Goal: Information Seeking & Learning: Find contact information

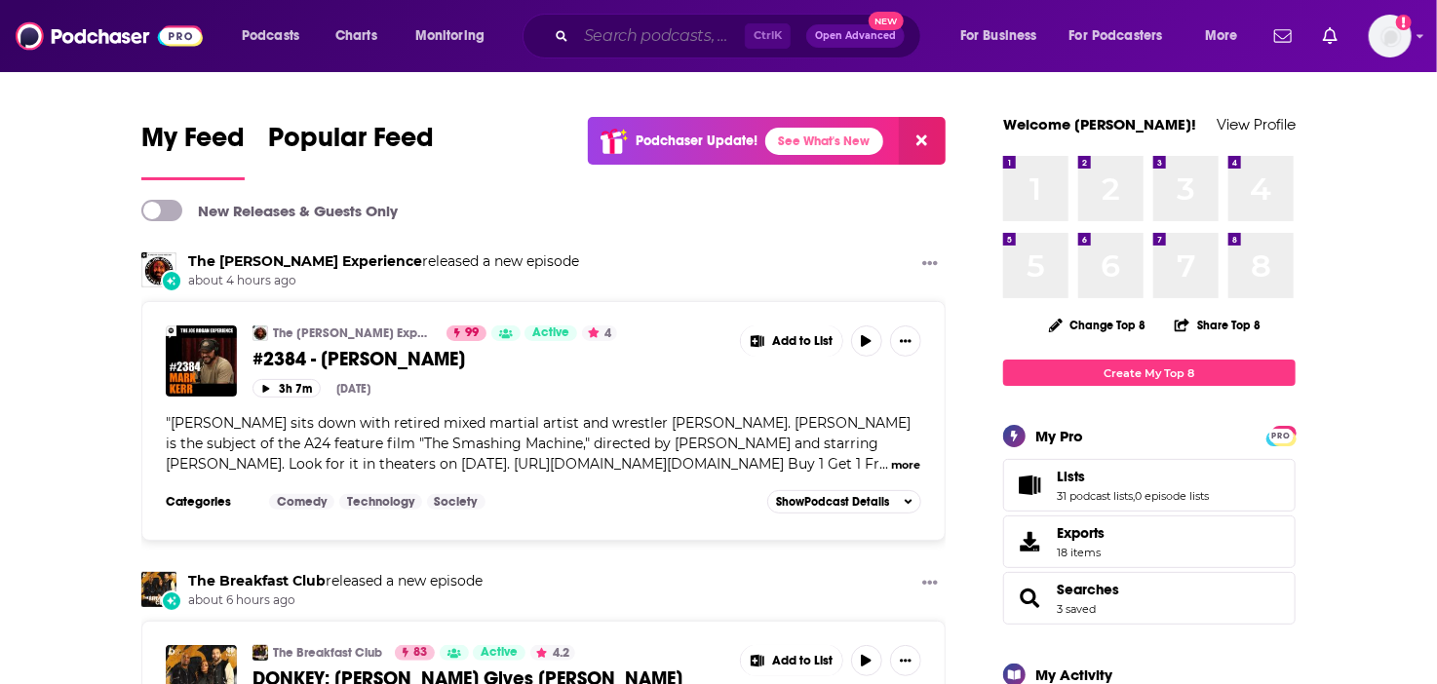
click at [642, 39] on input "Search podcasts, credits, & more..." at bounding box center [660, 35] width 169 height 31
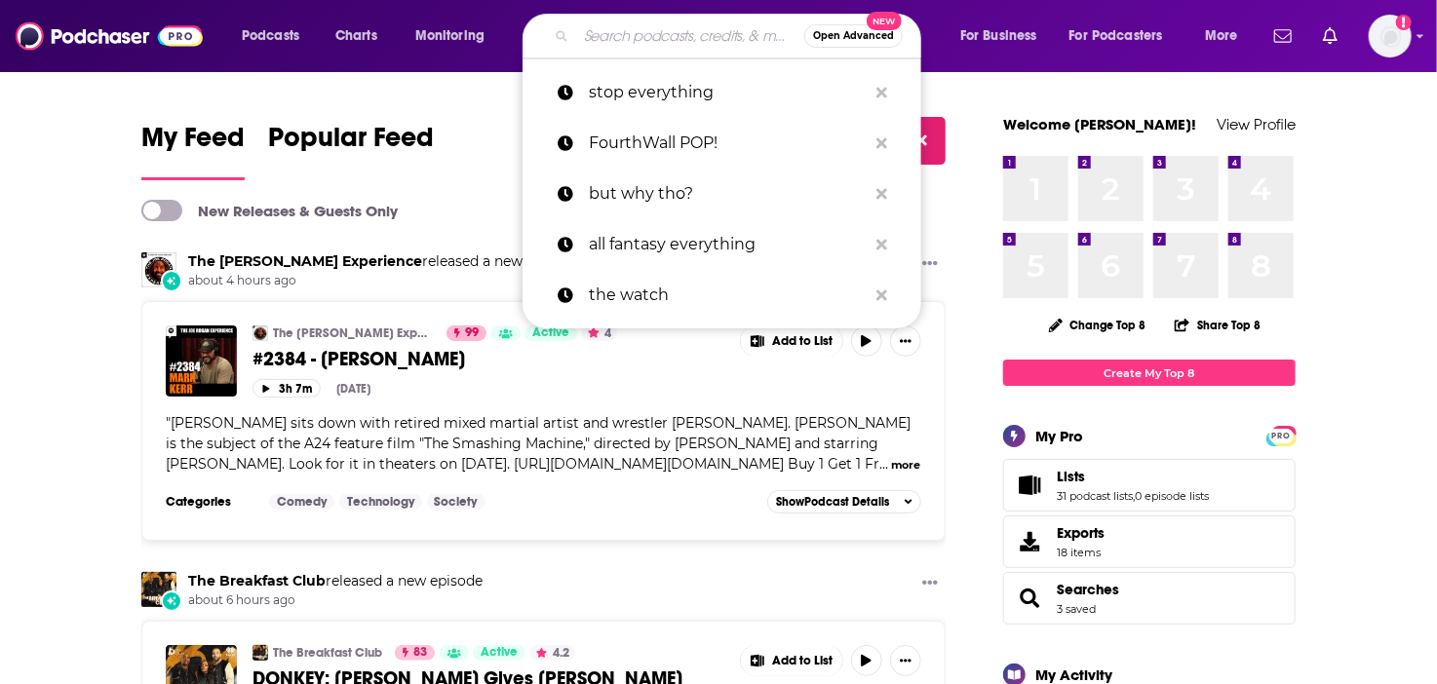
paste input "Good Noticings"
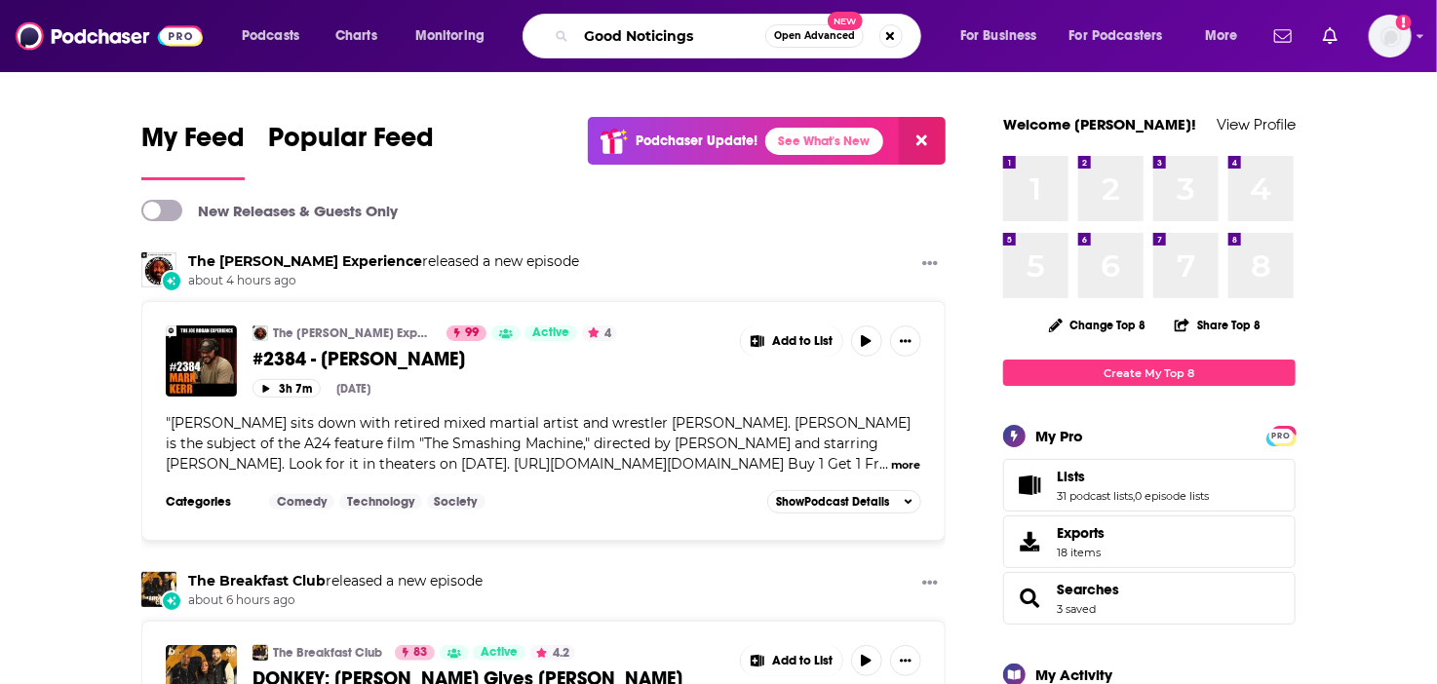
type input "Good Noticings"
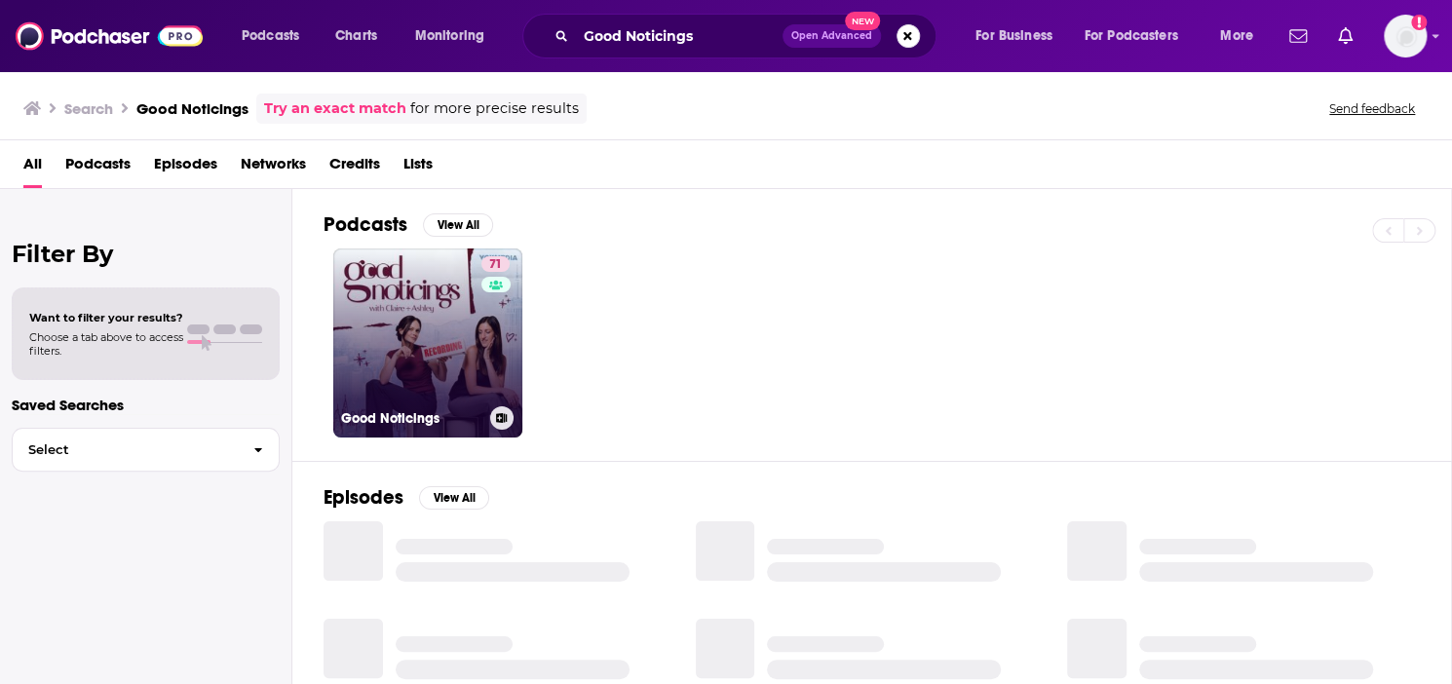
click at [414, 336] on link "71 Good Noticings" at bounding box center [427, 343] width 189 height 189
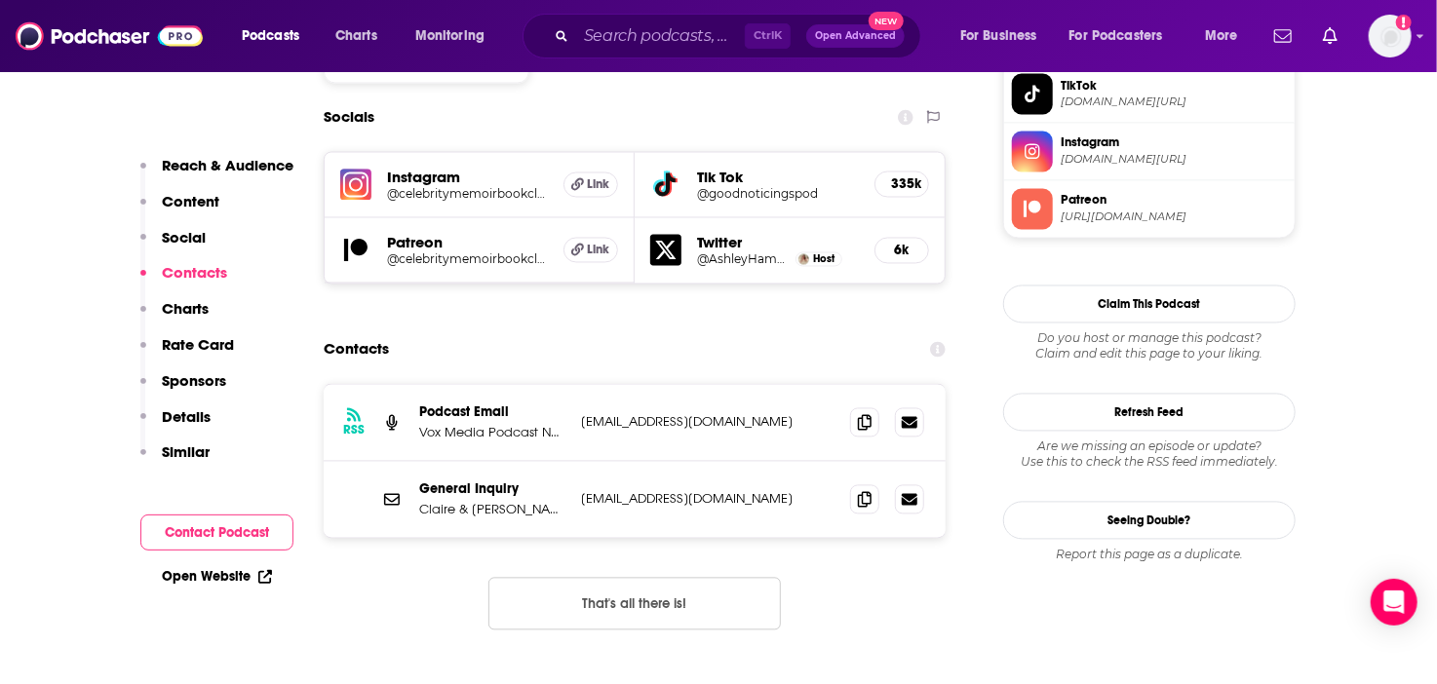
scroll to position [1755, 0]
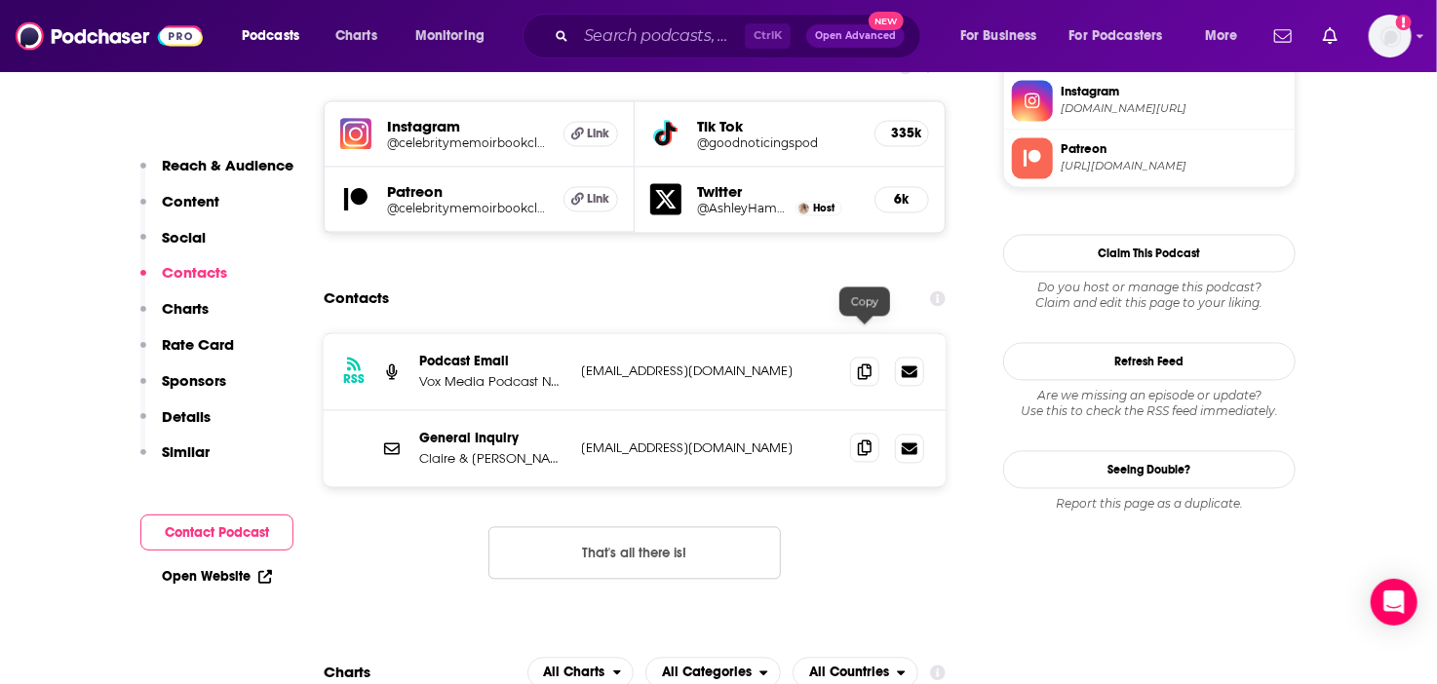
click at [865, 441] on icon at bounding box center [865, 449] width 14 height 16
click at [870, 364] on icon at bounding box center [865, 372] width 14 height 16
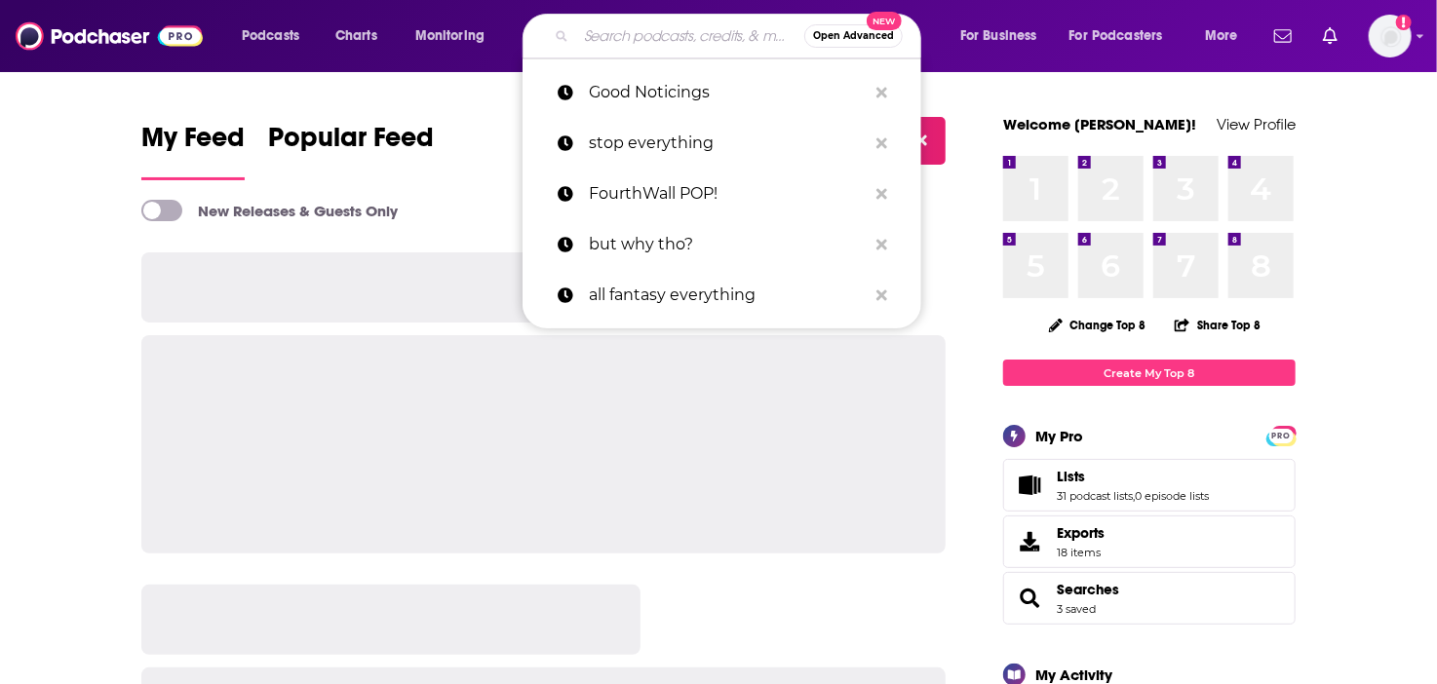
click at [665, 33] on input "Search podcasts, credits, & more..." at bounding box center [690, 35] width 228 height 31
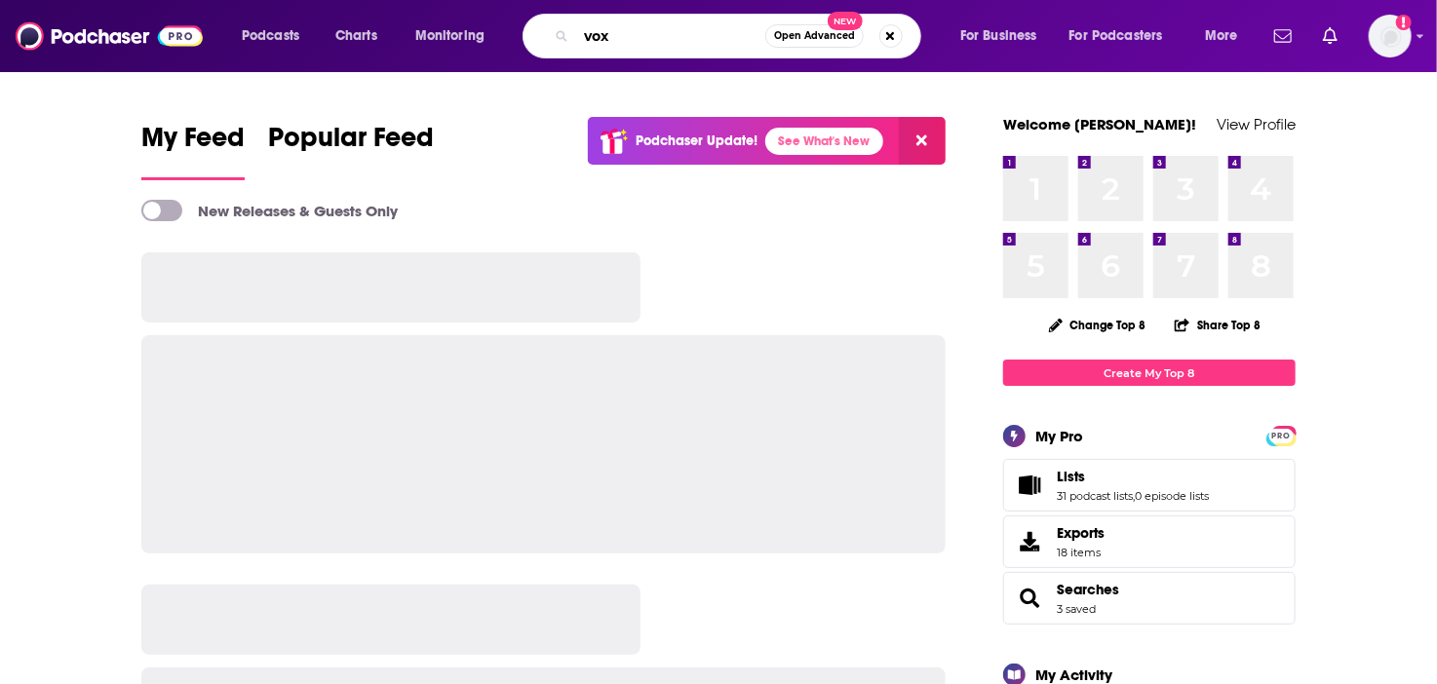
type input "vox"
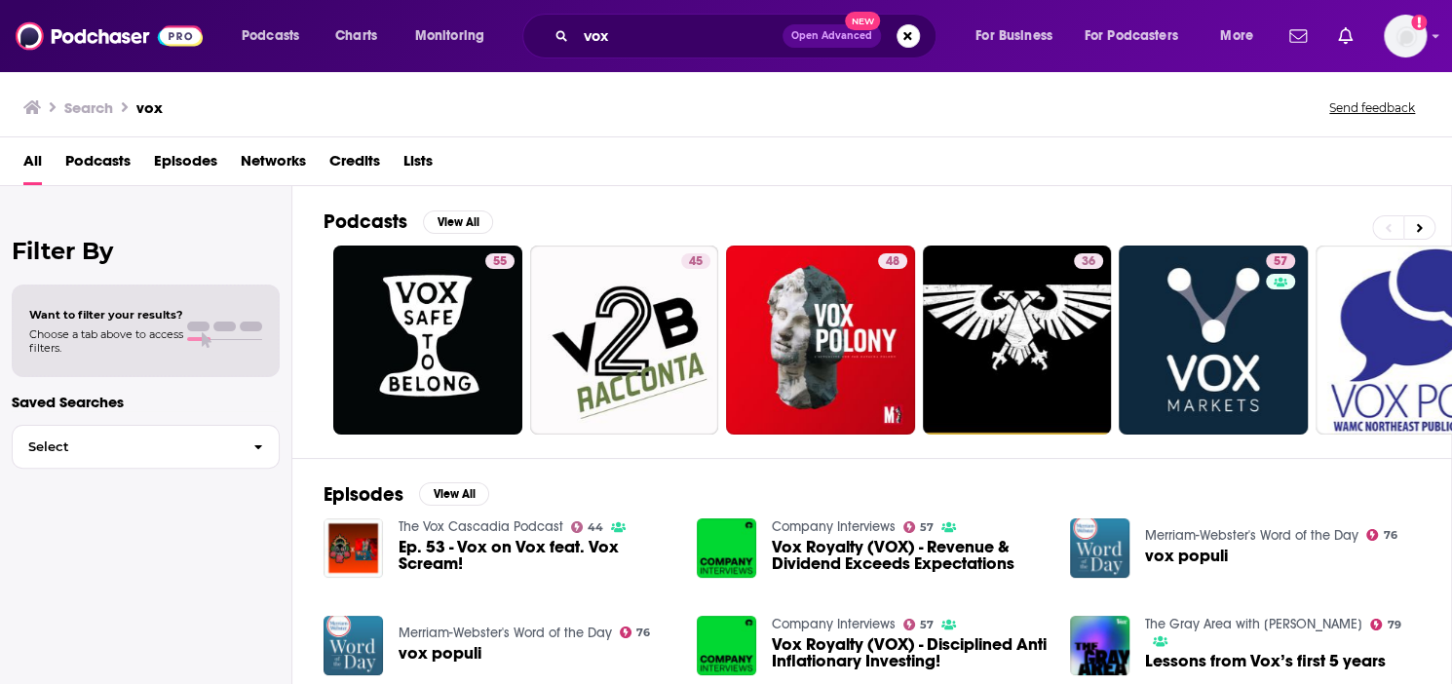
click at [300, 159] on span "Networks" at bounding box center [273, 165] width 65 height 40
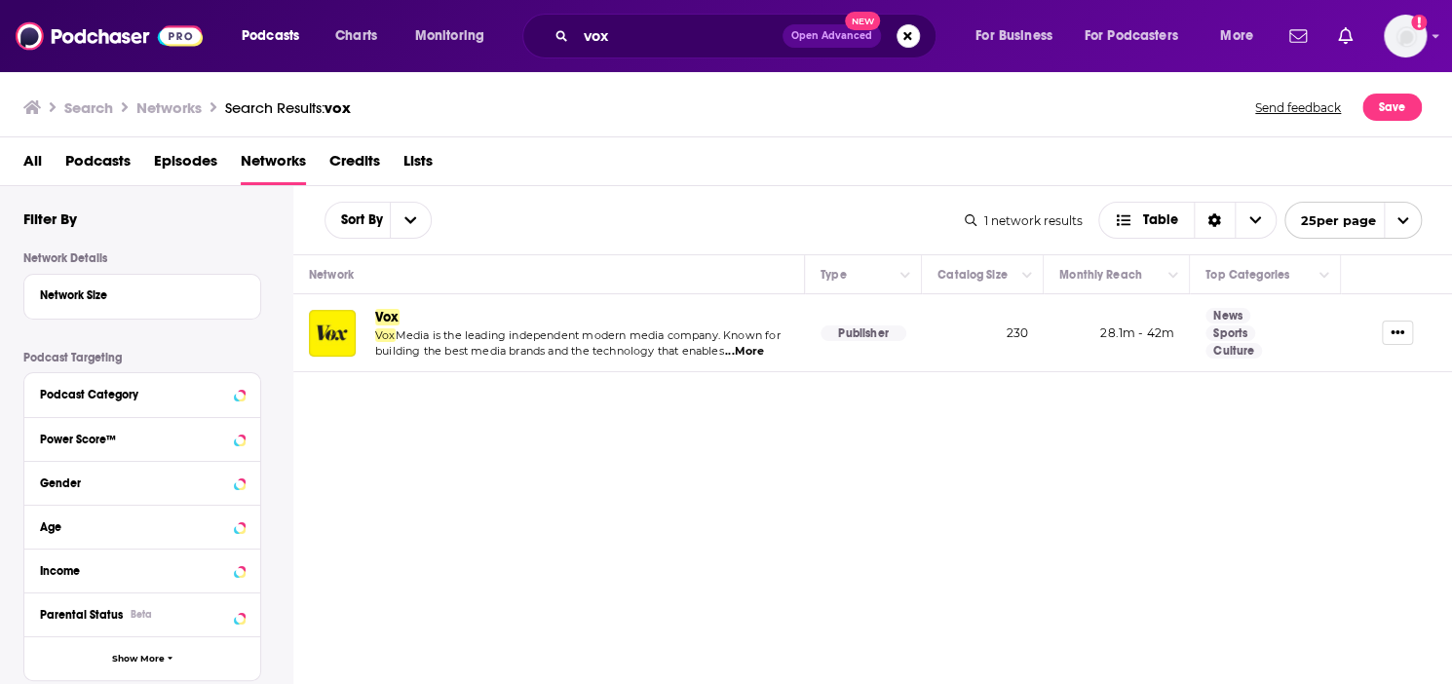
click at [392, 317] on span "Vox" at bounding box center [387, 317] width 24 height 17
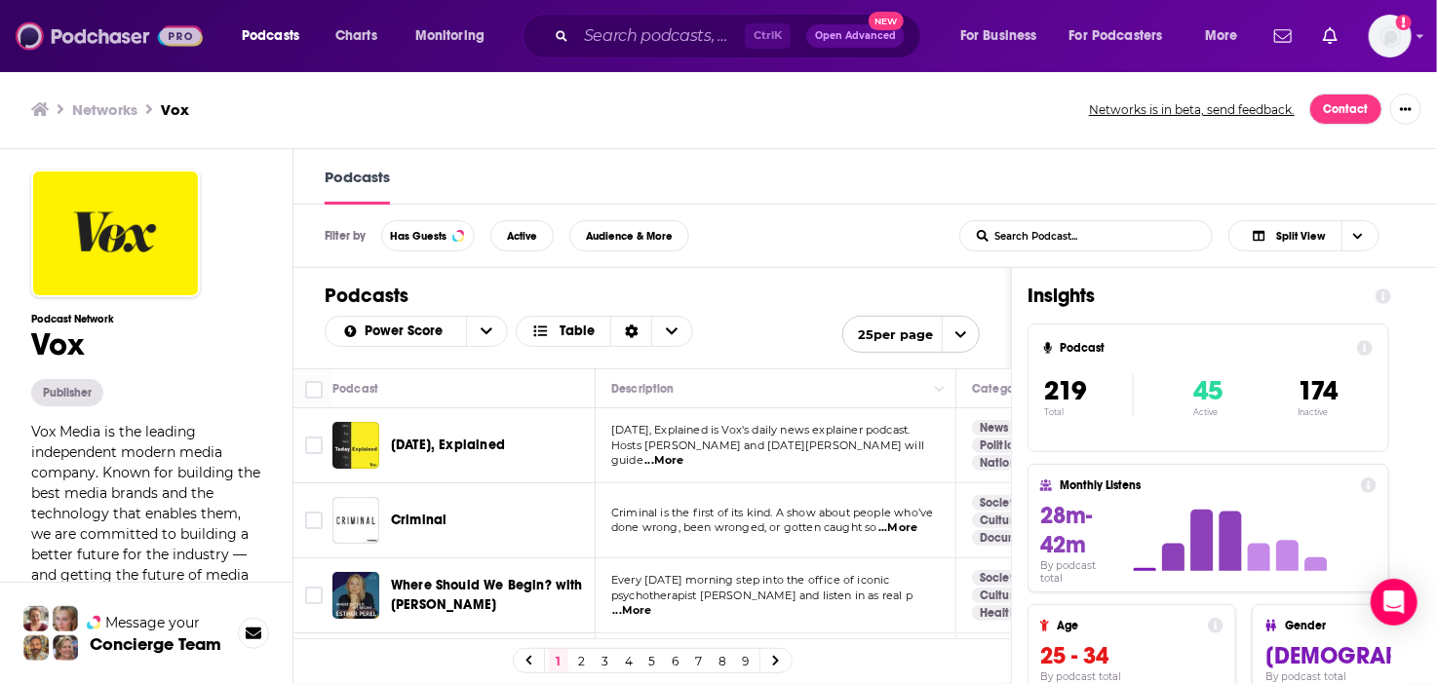
click at [85, 36] on img at bounding box center [109, 36] width 187 height 37
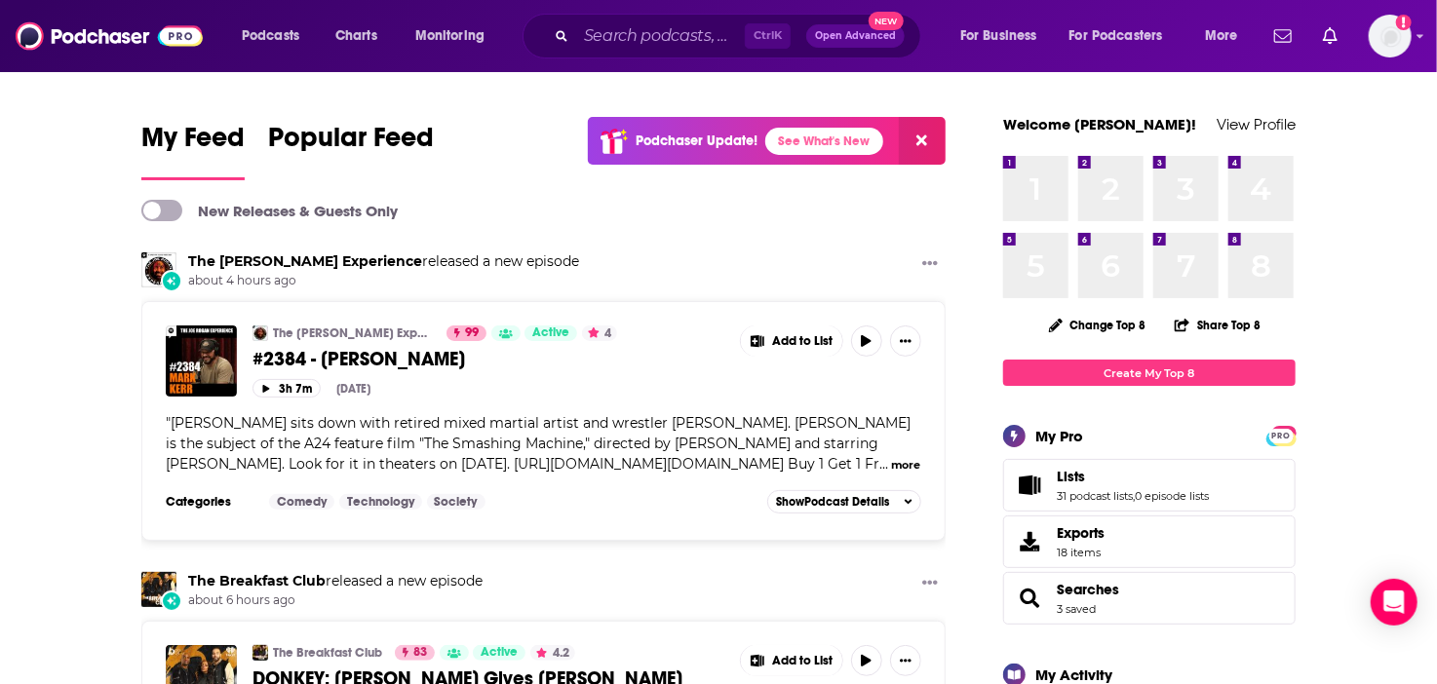
drag, startPoint x: 717, startPoint y: 8, endPoint x: 706, endPoint y: 21, distance: 18.0
click at [713, 15] on div "Podcasts Charts Monitoring Ctrl K Open Advanced New For Business For Podcasters…" at bounding box center [718, 36] width 1437 height 72
click at [664, 44] on input "Search podcasts, credits, & more..." at bounding box center [660, 35] width 169 height 31
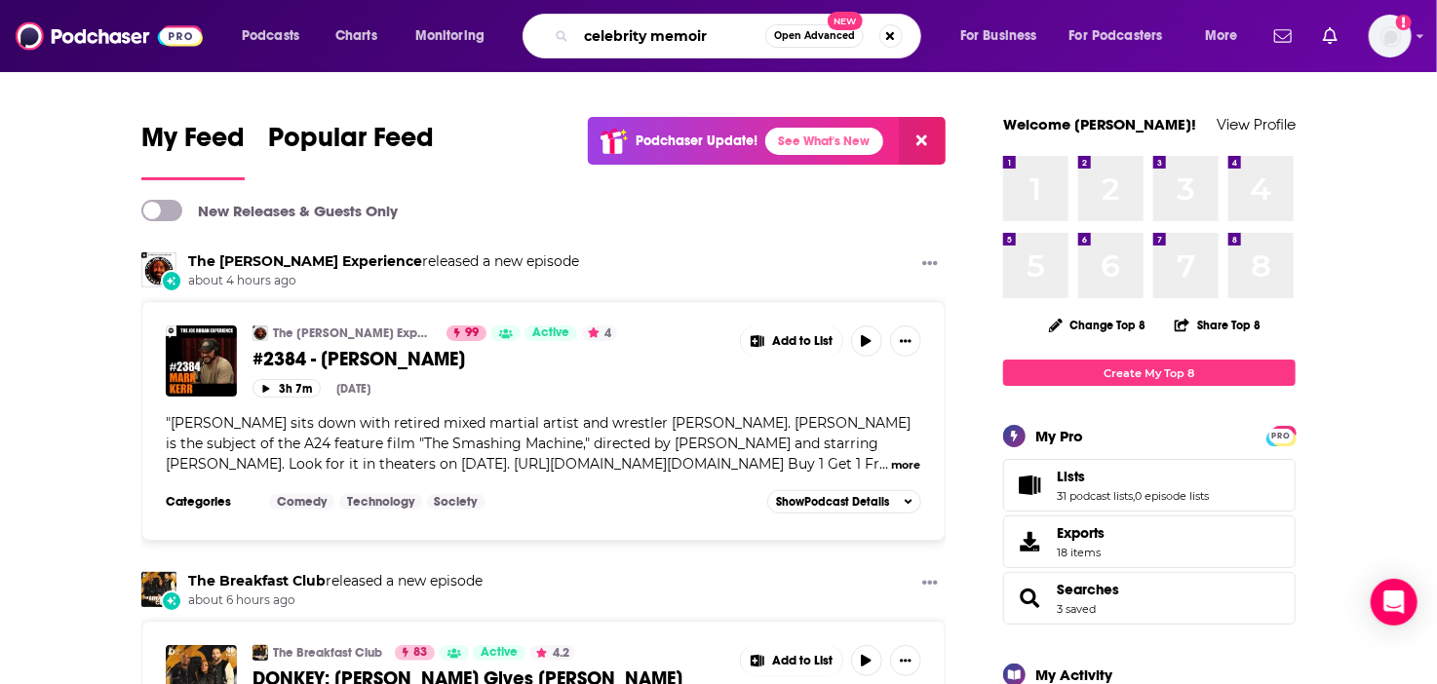
type input "celebrity memoir"
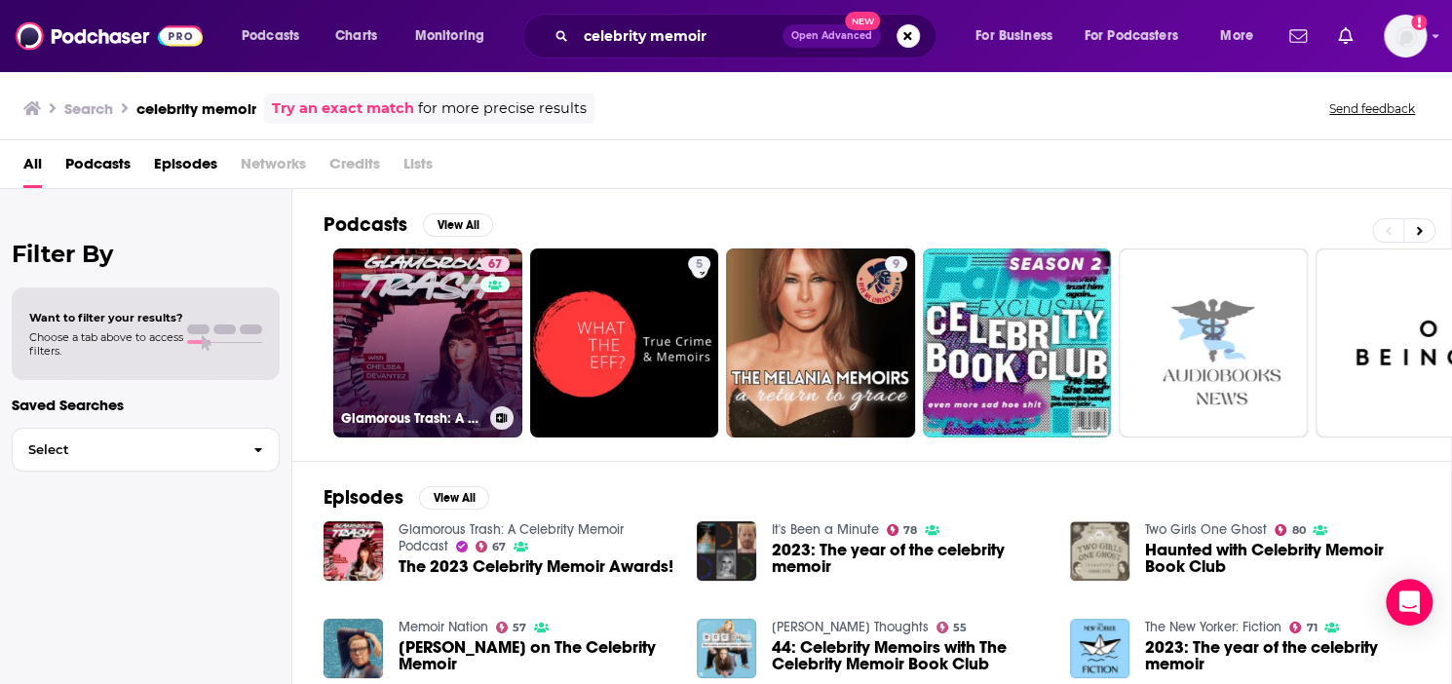
click at [477, 343] on link "67 Glamorous Trash: A Celebrity Memoir Podcast" at bounding box center [427, 343] width 189 height 189
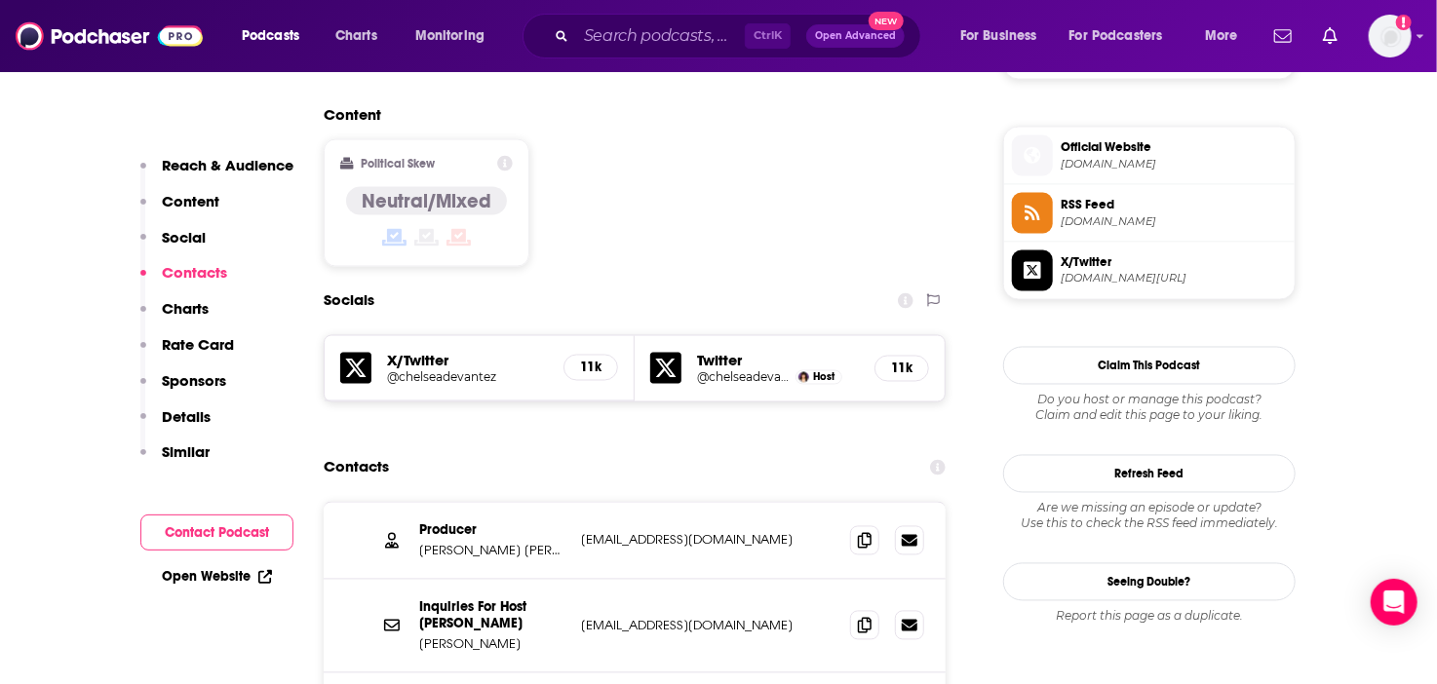
scroll to position [1657, 0]
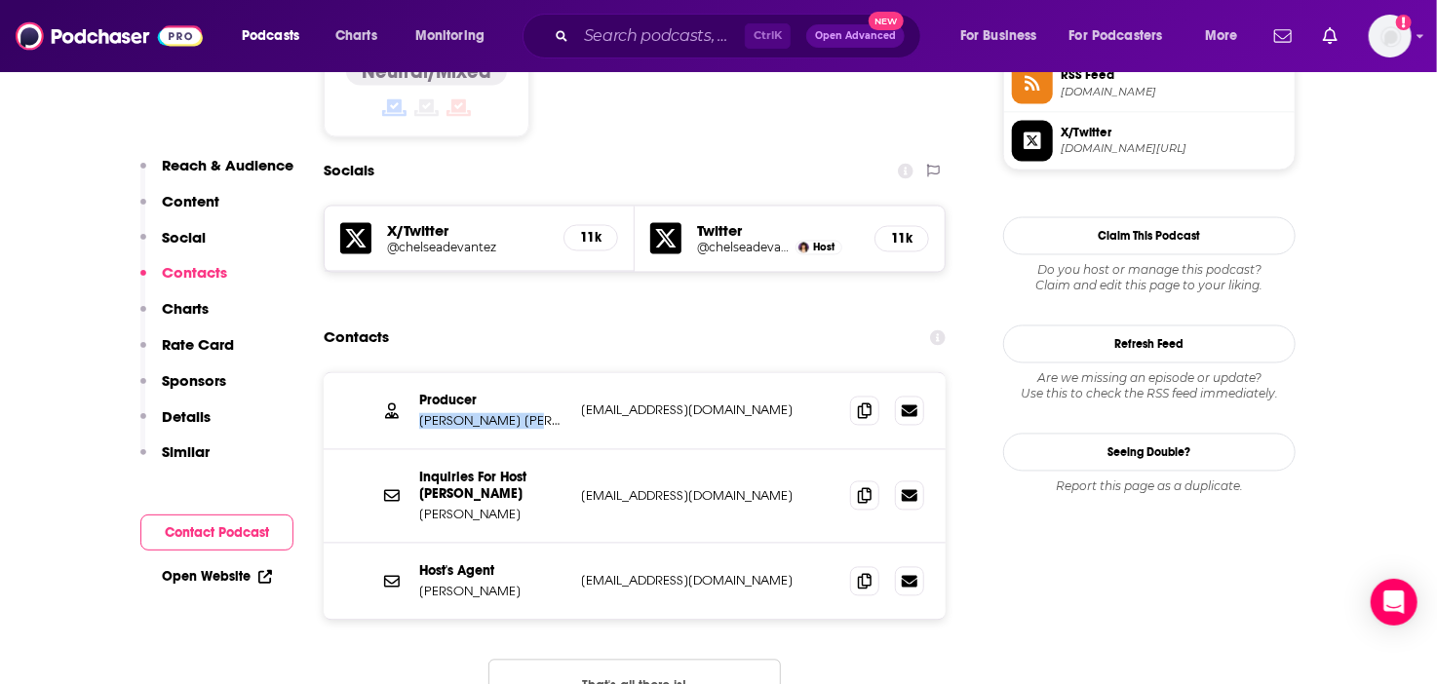
drag, startPoint x: 555, startPoint y: 303, endPoint x: 413, endPoint y: 304, distance: 141.3
click at [413, 373] on div "Producer [PERSON_NAME] [PERSON_NAME] [EMAIL_ADDRESS][DOMAIN_NAME] [EMAIL_ADDRES…" at bounding box center [635, 411] width 622 height 77
copy p "[PERSON_NAME] [PERSON_NAME]"
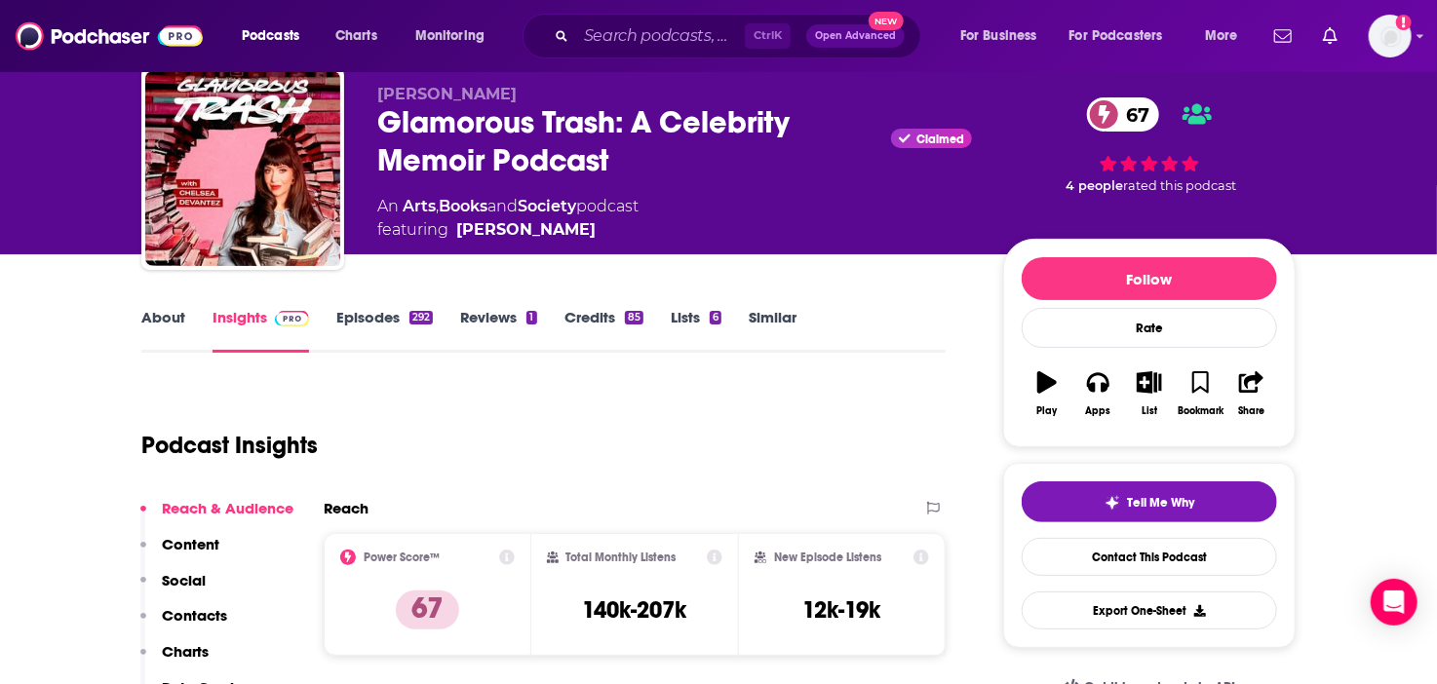
scroll to position [0, 0]
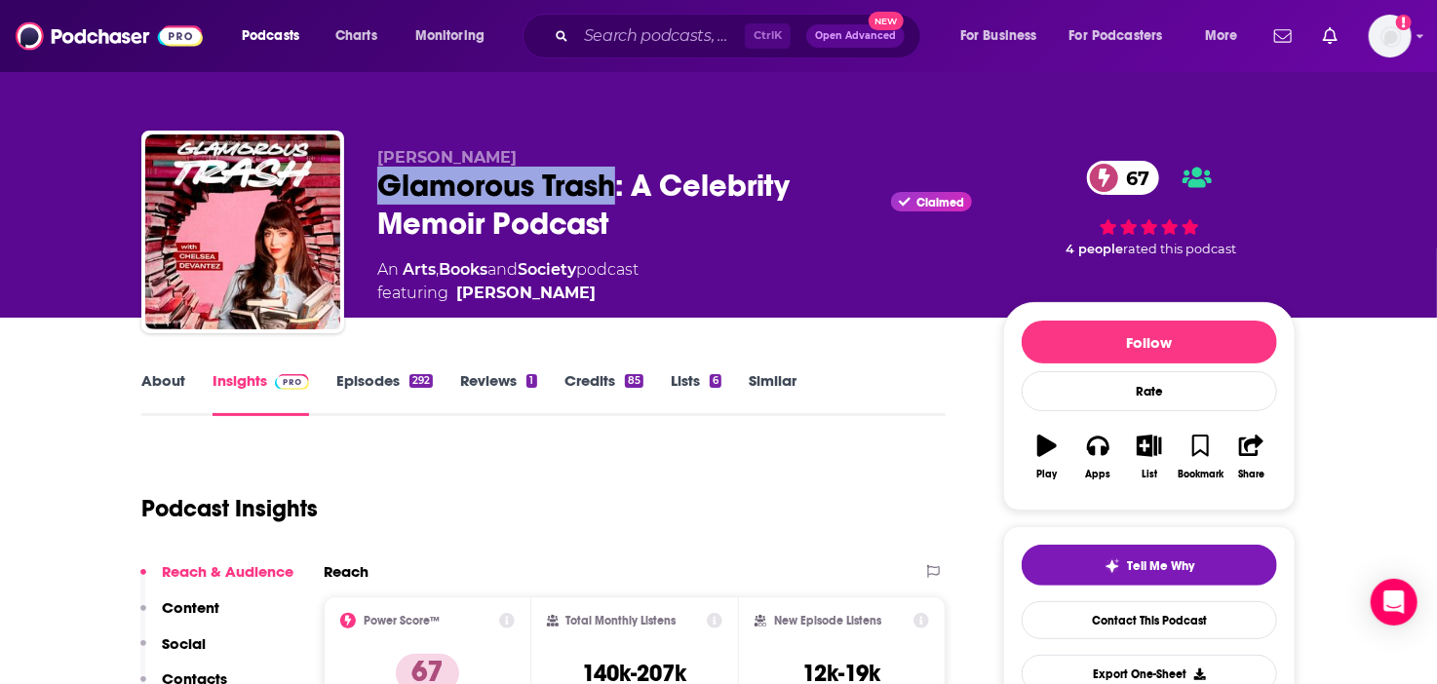
drag, startPoint x: 375, startPoint y: 184, endPoint x: 612, endPoint y: 185, distance: 236.9
click at [612, 185] on div "[PERSON_NAME] Glamorous Trash: A Celebrity Memoir Podcast Claimed 67 An Arts , …" at bounding box center [718, 236] width 1154 height 211
copy h2 "Glamorous Trash"
click at [760, 383] on link "Similar" at bounding box center [773, 393] width 48 height 45
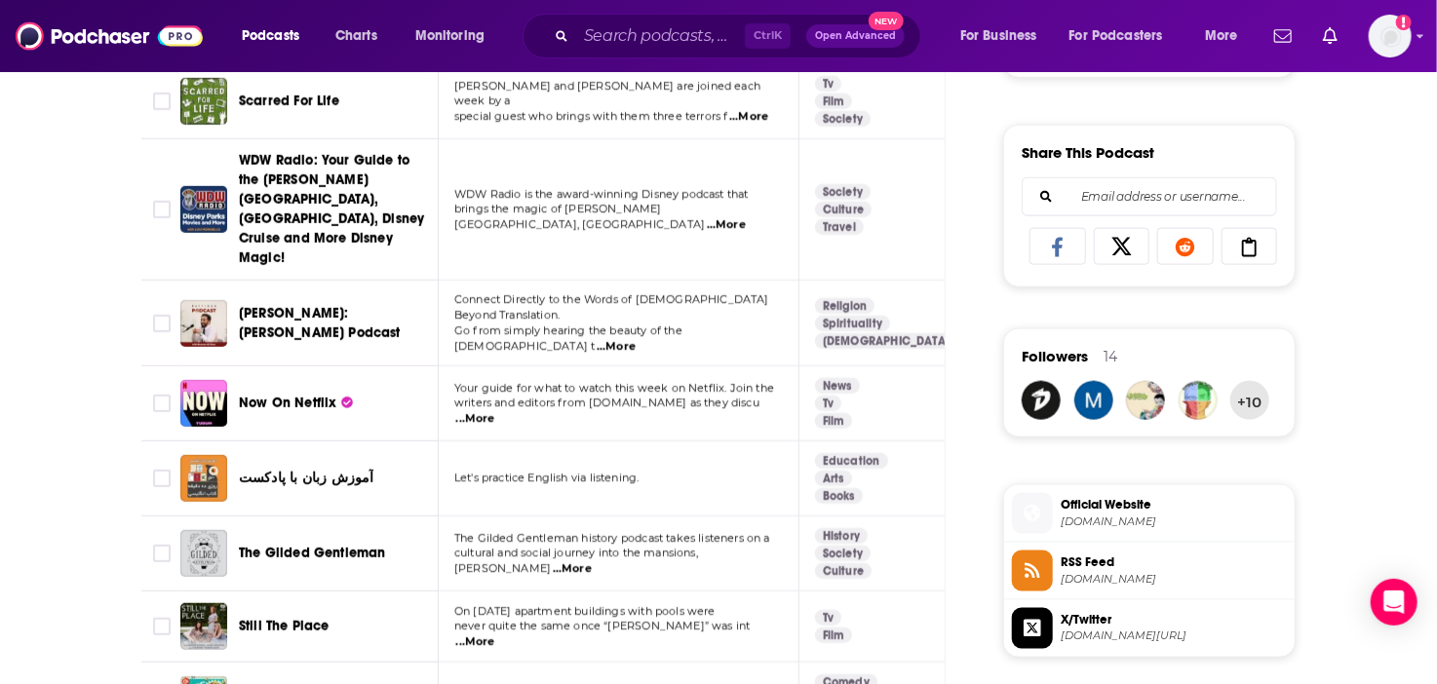
scroll to position [1560, 0]
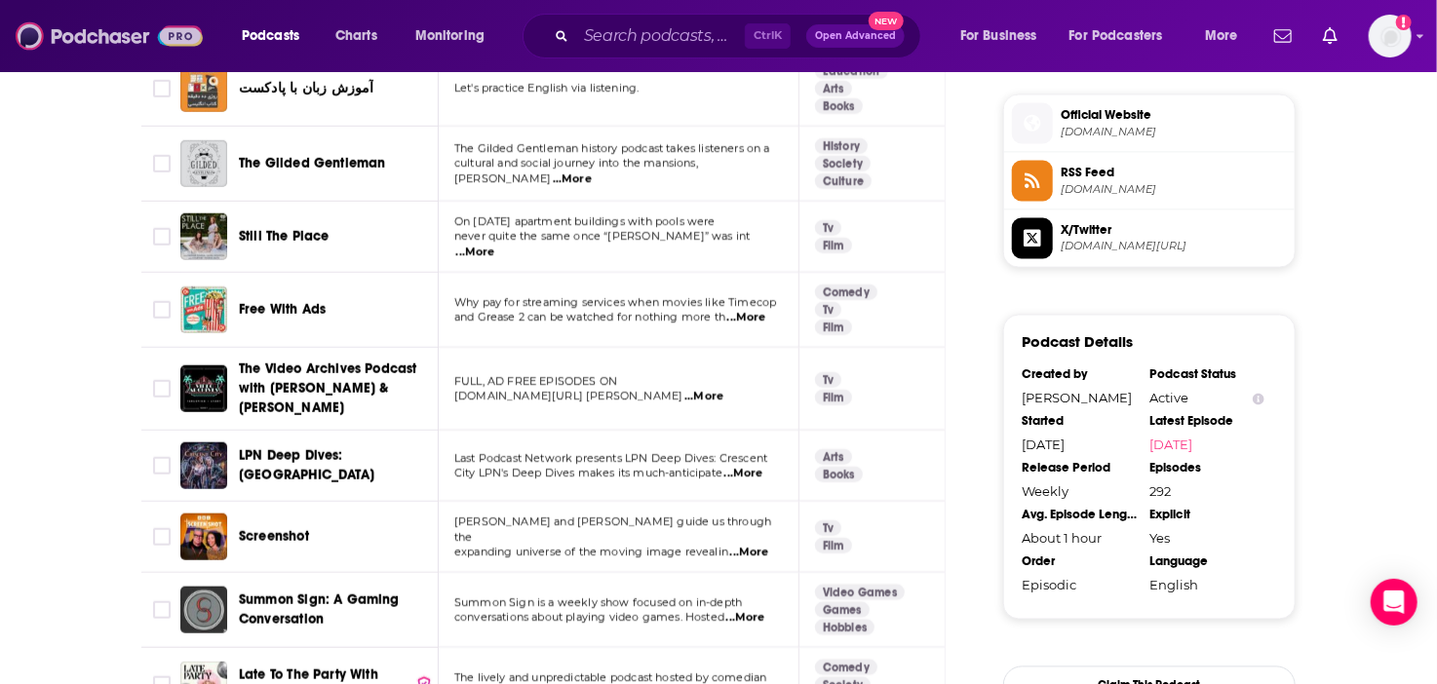
click at [96, 34] on img at bounding box center [109, 36] width 187 height 37
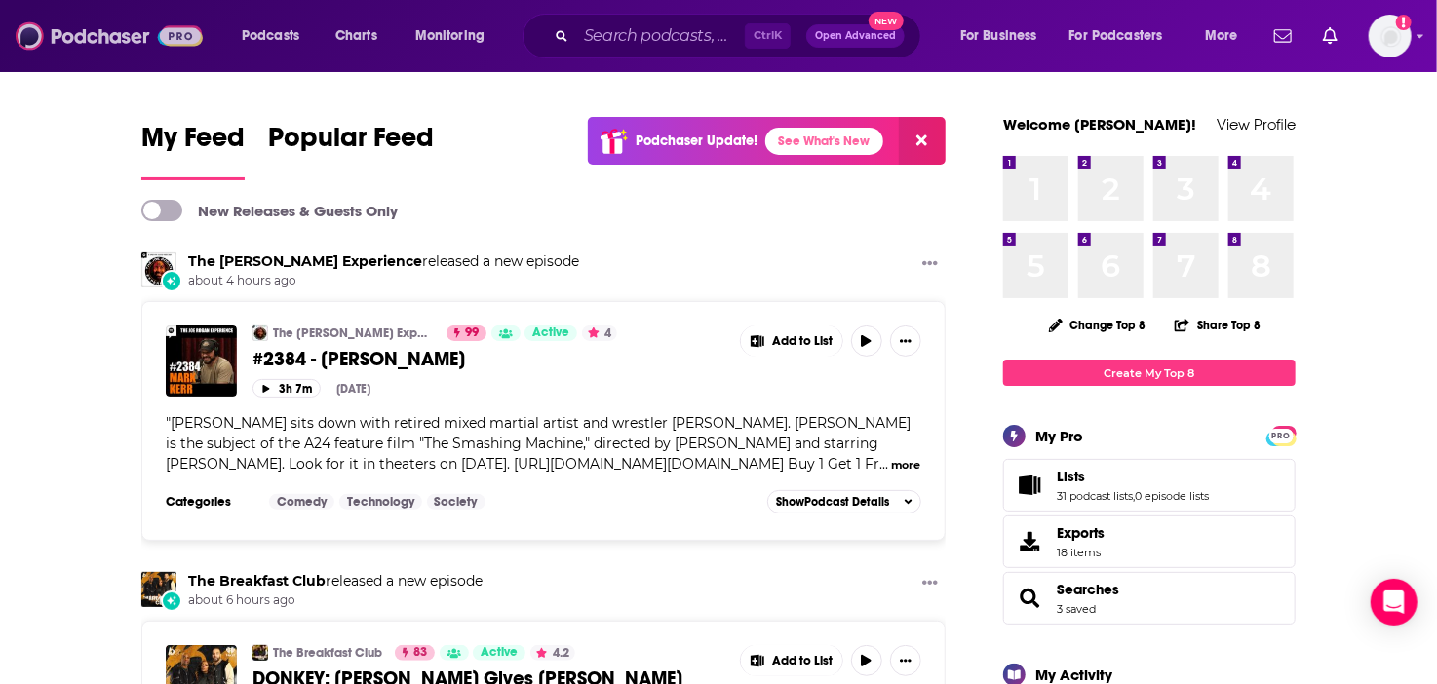
click at [124, 22] on img at bounding box center [109, 36] width 187 height 37
click at [531, 27] on div "Ctrl K Open Advanced New" at bounding box center [721, 36] width 399 height 45
click at [614, 40] on input "Search podcasts, credits, & more..." at bounding box center [660, 35] width 169 height 31
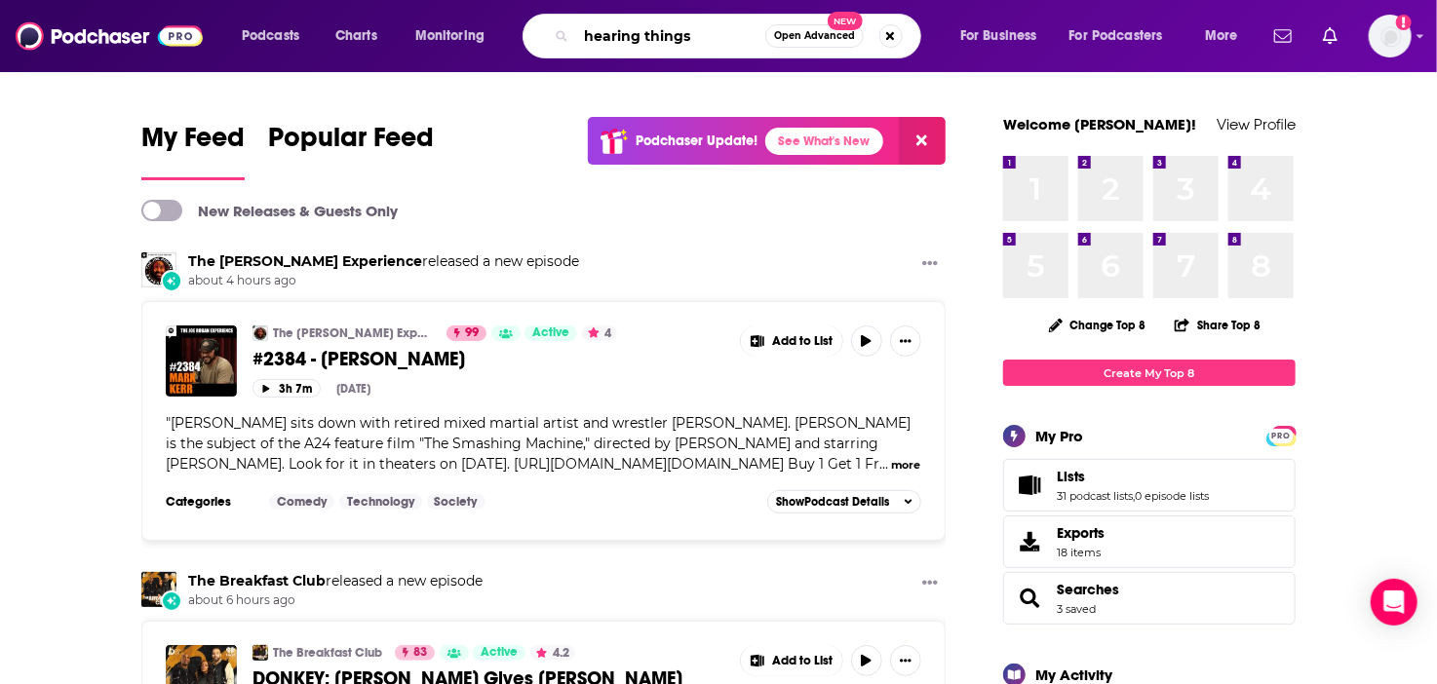
type input "hearing things"
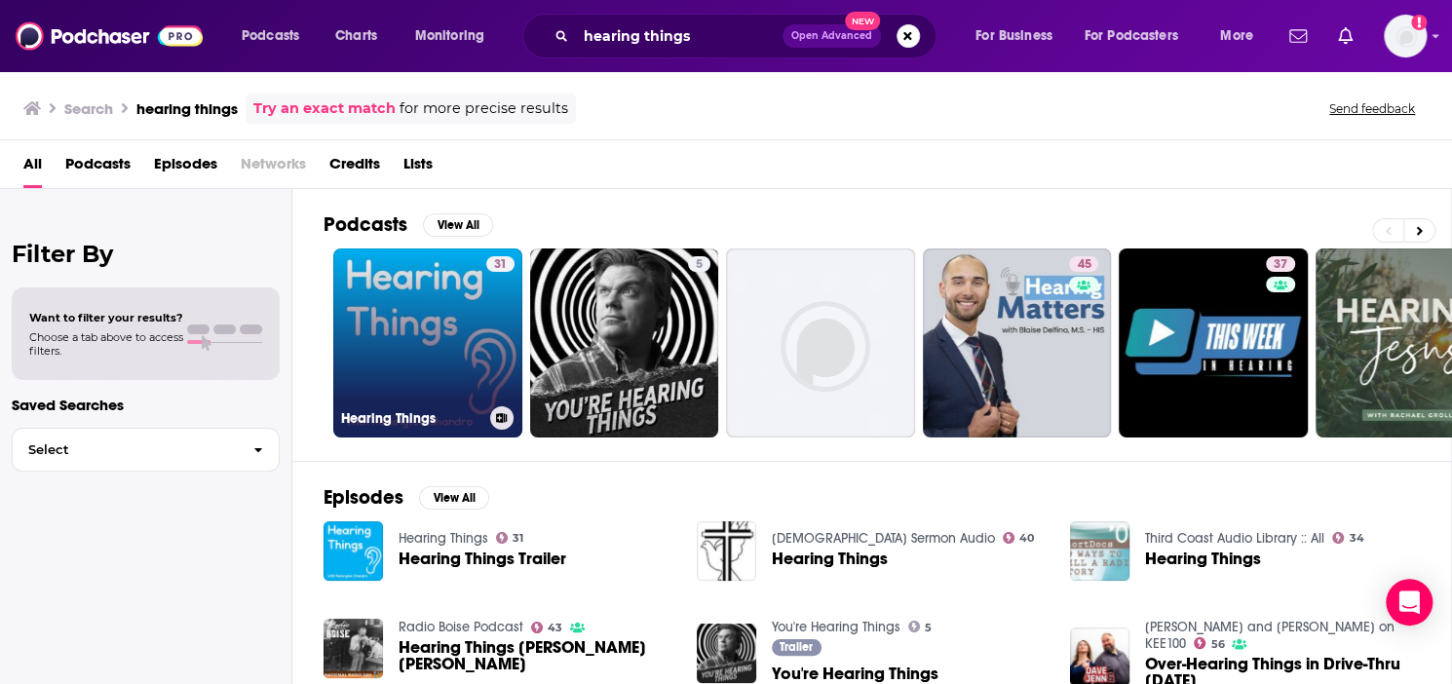
click at [438, 309] on link "31 Hearing Things" at bounding box center [427, 343] width 189 height 189
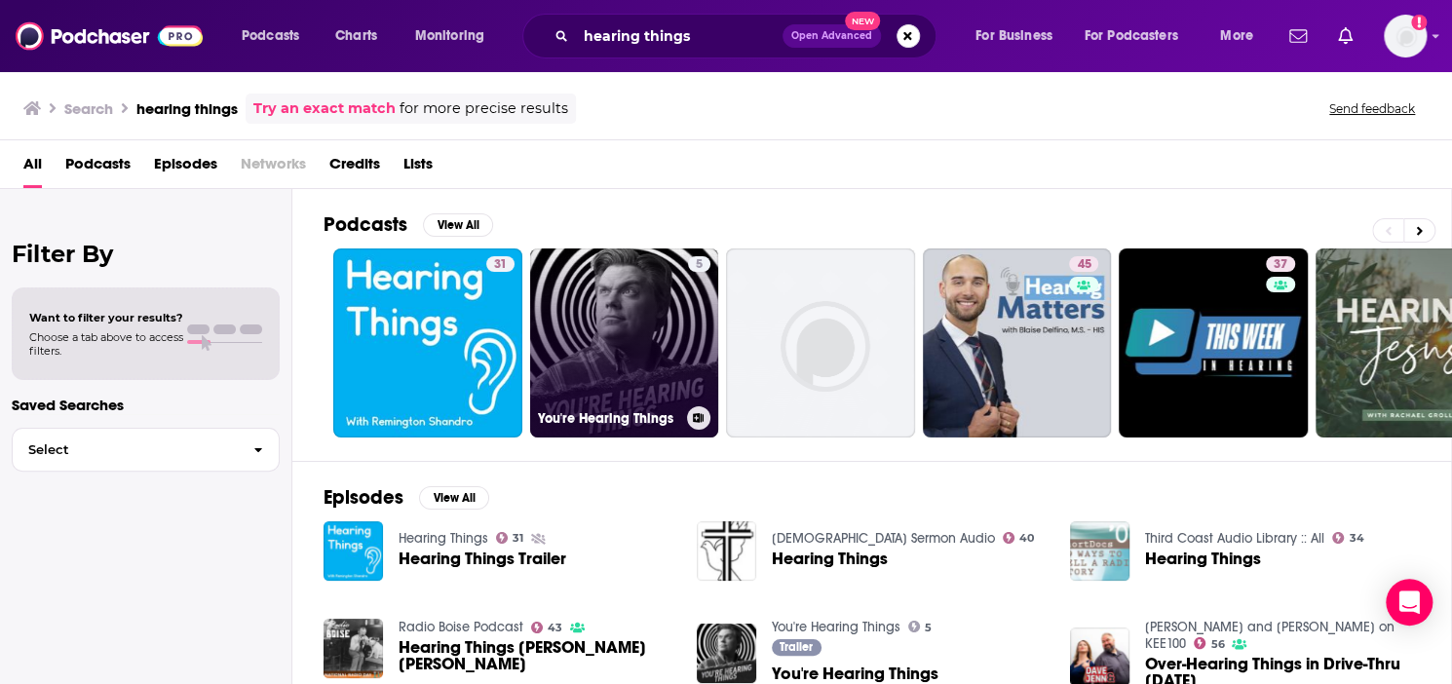
click at [638, 323] on link "5 You're Hearing Things" at bounding box center [624, 343] width 189 height 189
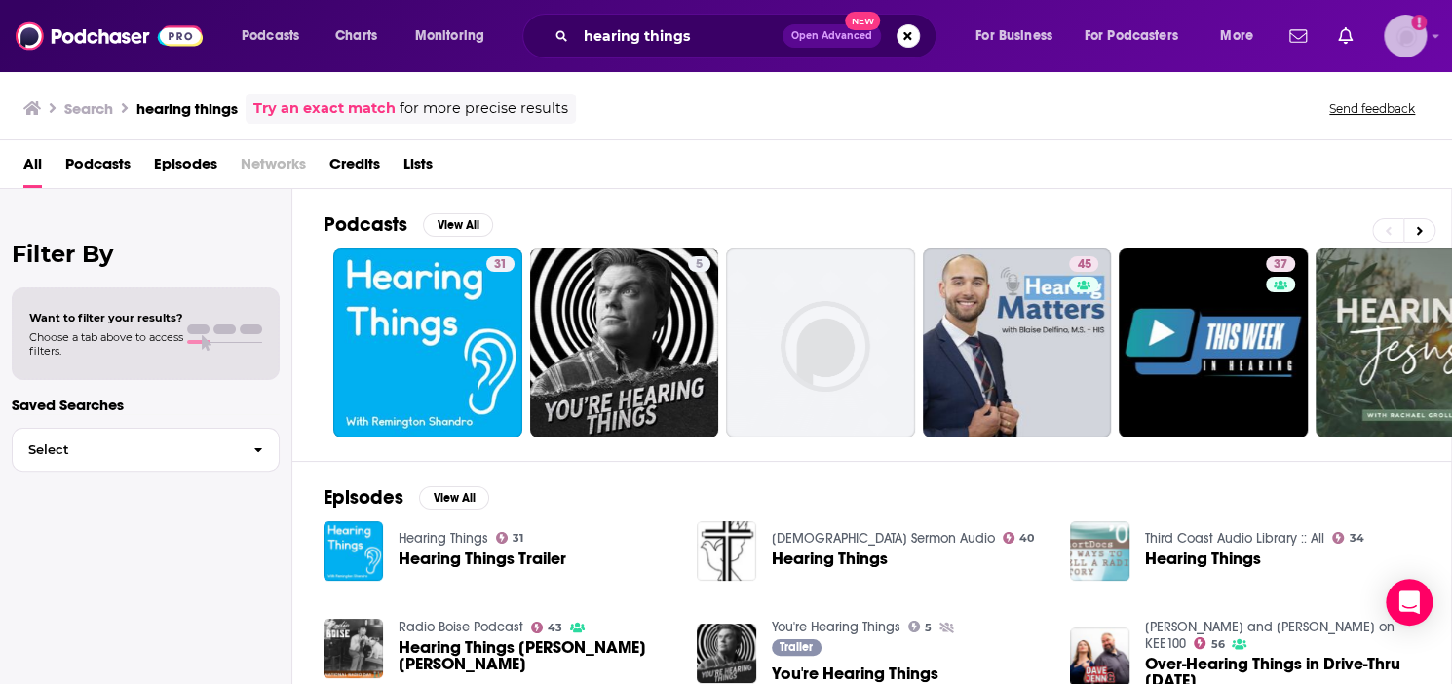
click at [1388, 31] on img "Logged in as TaraKennedy" at bounding box center [1405, 36] width 43 height 43
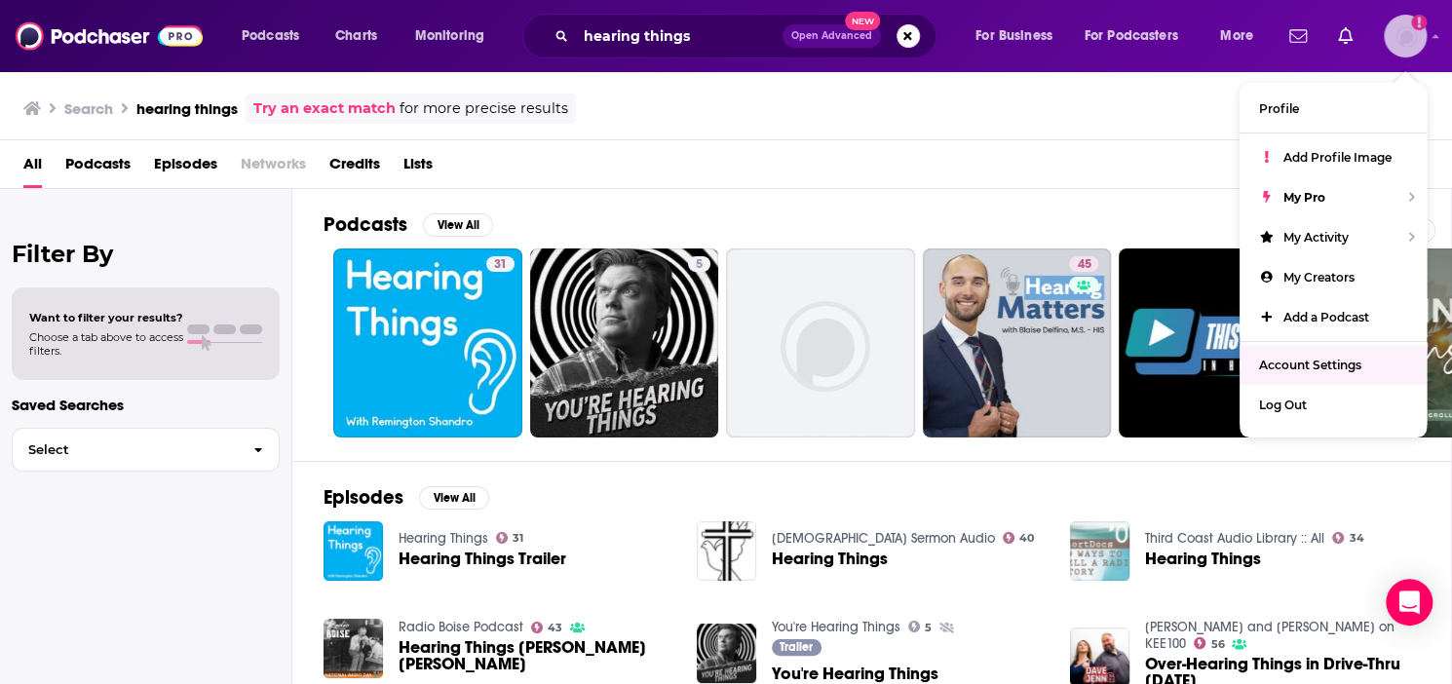
drag, startPoint x: 1302, startPoint y: 382, endPoint x: 1301, endPoint y: 392, distance: 9.8
click at [1302, 388] on ul "Profile Add Profile Image My Pro My Activity My Creators Add a Podcast Account …" at bounding box center [1333, 260] width 187 height 355
click at [1297, 400] on span "Log Out" at bounding box center [1283, 405] width 48 height 15
